Goal: Navigation & Orientation: Find specific page/section

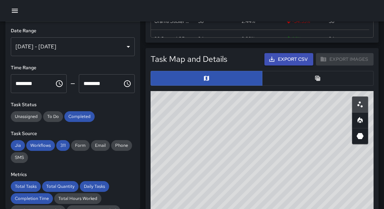
scroll to position [197, 218]
click at [15, 13] on icon "button" at bounding box center [15, 11] width 8 height 8
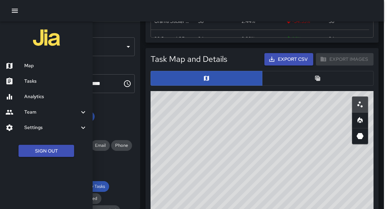
click at [41, 95] on h6 "Analytics" at bounding box center [55, 96] width 63 height 7
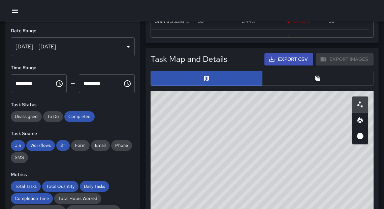
scroll to position [4, 4]
drag, startPoint x: 319, startPoint y: 195, endPoint x: 297, endPoint y: 143, distance: 56.3
click at [14, 10] on icon "button" at bounding box center [15, 11] width 8 height 8
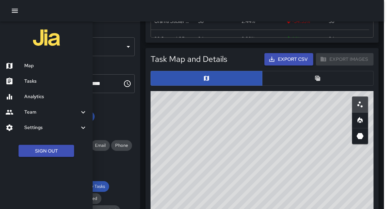
click at [16, 11] on icon "button" at bounding box center [15, 11] width 8 height 8
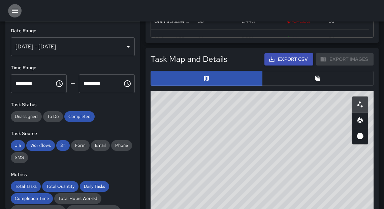
click at [19, 12] on icon "button" at bounding box center [15, 11] width 8 height 8
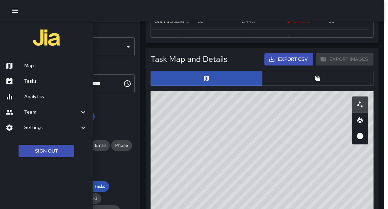
click at [33, 72] on div "Map" at bounding box center [46, 65] width 93 height 15
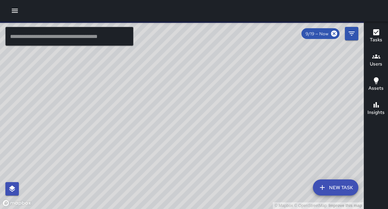
drag, startPoint x: 262, startPoint y: 119, endPoint x: 230, endPoint y: 122, distance: 32.5
click at [229, 121] on div "© Mapbox © OpenStreetMap Improve this map" at bounding box center [182, 116] width 364 height 188
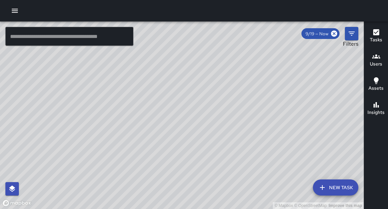
click at [351, 35] on icon "Filters" at bounding box center [352, 34] width 8 height 8
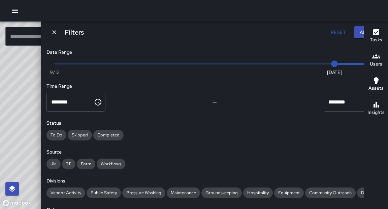
type input "*"
click at [325, 65] on span "Now [DATE] [DATE] 6:11 pm" at bounding box center [215, 64] width 320 height 10
click at [354, 36] on button "Apply" at bounding box center [367, 32] width 26 height 12
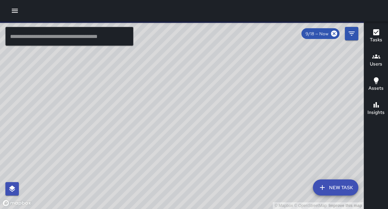
drag, startPoint x: 216, startPoint y: 172, endPoint x: 215, endPoint y: 158, distance: 13.5
click at [215, 158] on div "© Mapbox © OpenStreetMap Improve this map" at bounding box center [182, 116] width 364 height 188
drag, startPoint x: 198, startPoint y: 81, endPoint x: 240, endPoint y: 191, distance: 117.6
click at [240, 191] on div "© Mapbox © OpenStreetMap Improve this map" at bounding box center [182, 116] width 364 height 188
drag, startPoint x: 238, startPoint y: 108, endPoint x: 240, endPoint y: 200, distance: 92.6
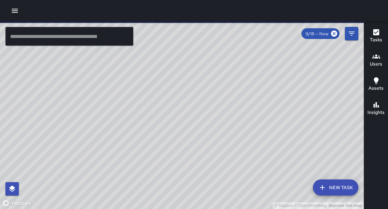
click at [244, 207] on div "© Mapbox © OpenStreetMap Improve this map" at bounding box center [182, 116] width 364 height 188
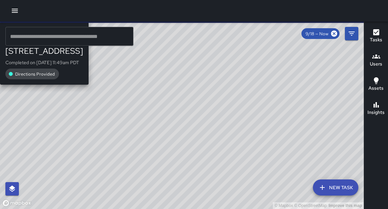
click at [216, 85] on div "© Mapbox © OpenStreetMap Improve this map H1 Hotel [GEOGRAPHIC_DATA][STREET_ADD…" at bounding box center [182, 116] width 364 height 188
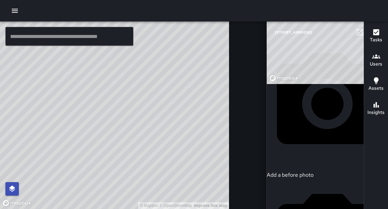
scroll to position [98, 0]
click at [366, 31] on button "button" at bounding box center [372, 32] width 13 height 13
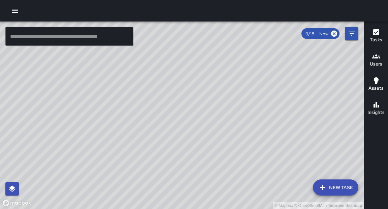
drag, startPoint x: 130, startPoint y: 155, endPoint x: 174, endPoint y: 126, distance: 52.2
click at [174, 126] on div "© Mapbox © OpenStreetMap Improve this map" at bounding box center [182, 116] width 364 height 188
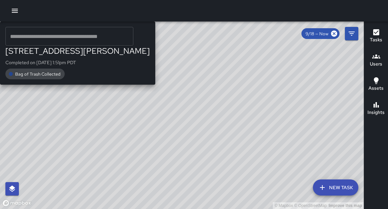
click at [110, 138] on div "© Mapbox © OpenStreetMap Improve this map M1 [PERSON_NAME] [STREET_ADDRESS][PER…" at bounding box center [182, 116] width 364 height 188
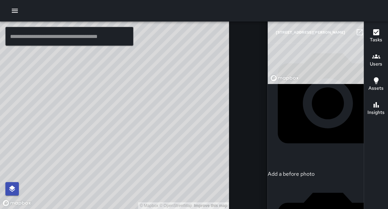
click at [371, 33] on icon "button" at bounding box center [373, 32] width 5 height 5
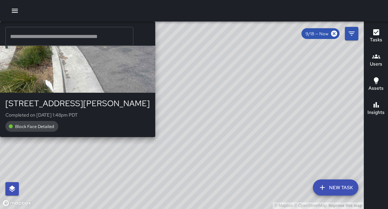
click at [189, 104] on div "© Mapbox © OpenStreetMap Improve this map M1 [PERSON_NAME] [STREET_ADDRESS][PER…" at bounding box center [182, 116] width 364 height 188
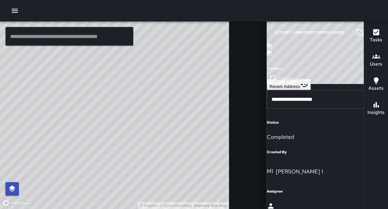
scroll to position [34, 0]
click at [371, 33] on icon "button" at bounding box center [373, 32] width 5 height 5
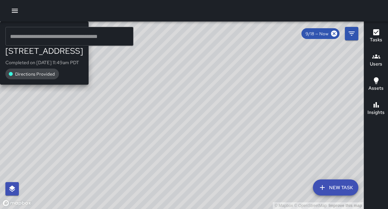
click at [290, 77] on div "© Mapbox © OpenStreetMap Improve this map H1 Hotel [GEOGRAPHIC_DATA][STREET_ADD…" at bounding box center [182, 116] width 364 height 188
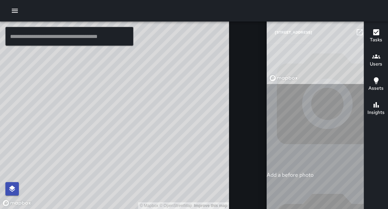
type input "**********"
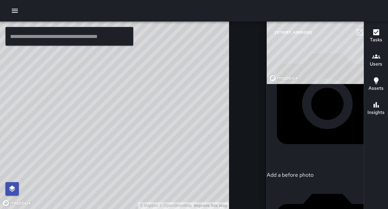
click at [369, 29] on icon "button" at bounding box center [373, 32] width 8 height 8
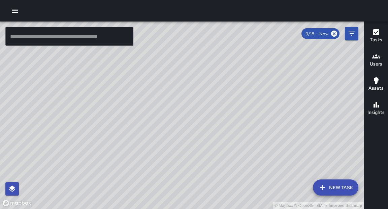
click at [276, 209] on div "© Mapbox © OpenStreetMap Improve this map" at bounding box center [182, 116] width 364 height 188
drag, startPoint x: 156, startPoint y: 200, endPoint x: 180, endPoint y: 153, distance: 52.9
click at [178, 156] on div "© Mapbox © OpenStreetMap Improve this map" at bounding box center [182, 116] width 364 height 188
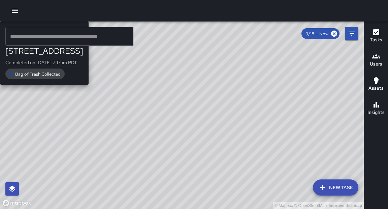
click at [186, 105] on div "© Mapbox © OpenStreetMap Improve this map E1 Echo 1 [STREET_ADDRESS] Completed …" at bounding box center [182, 116] width 364 height 188
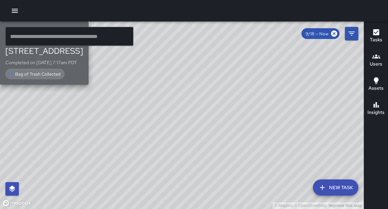
drag, startPoint x: 139, startPoint y: 157, endPoint x: 180, endPoint y: 107, distance: 64.7
click at [83, 79] on div "[STREET_ADDRESS] Completed on [DATE] 7:17am PDT Bag of Trash Collected" at bounding box center [44, 63] width 78 height 34
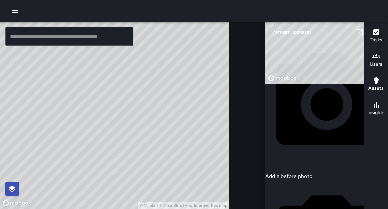
click at [369, 35] on icon "button" at bounding box center [373, 32] width 8 height 8
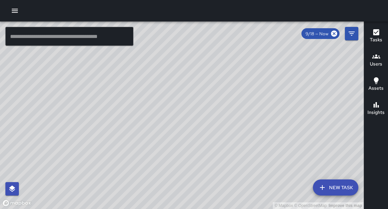
drag, startPoint x: 166, startPoint y: 116, endPoint x: 173, endPoint y: 84, distance: 32.6
click at [173, 84] on div "© Mapbox © OpenStreetMap Improve this map" at bounding box center [182, 116] width 364 height 188
drag, startPoint x: 221, startPoint y: 184, endPoint x: 227, endPoint y: 135, distance: 48.5
click at [227, 135] on div "© Mapbox © OpenStreetMap Improve this map" at bounding box center [182, 116] width 364 height 188
